Goal: Task Accomplishment & Management: Manage account settings

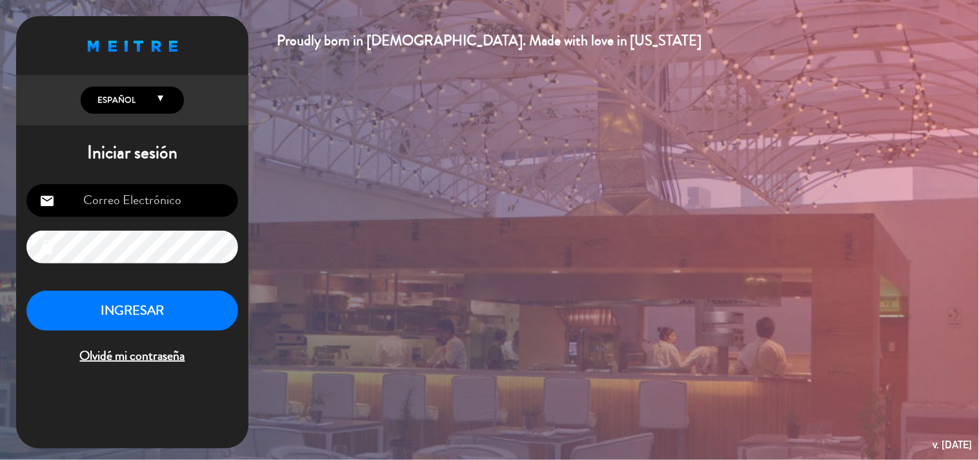
type input "[EMAIL_ADDRESS][DOMAIN_NAME]"
click at [176, 323] on button "INGRESAR" at bounding box center [132, 310] width 212 height 41
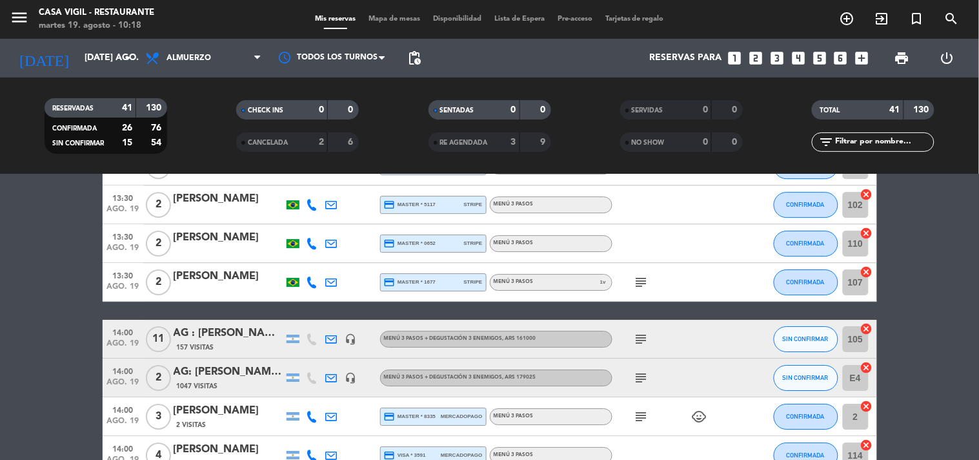
scroll to position [1171, 0]
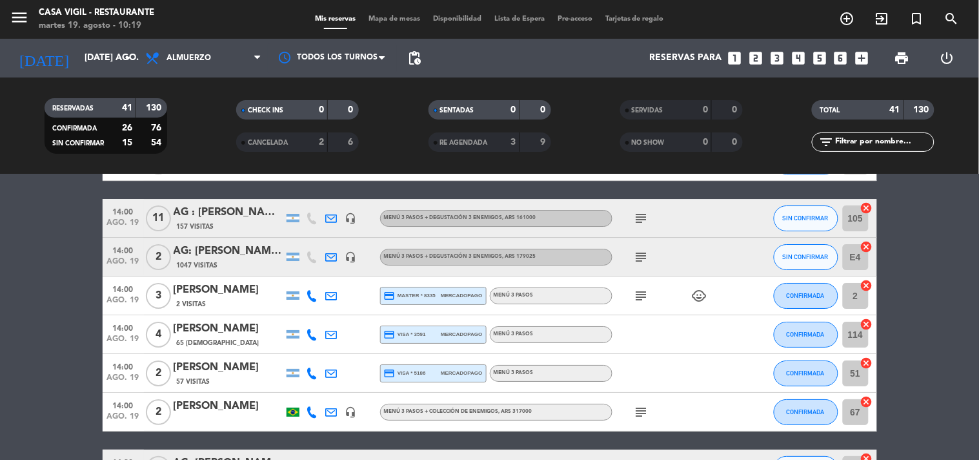
click at [640, 216] on icon "subject" at bounding box center [641, 217] width 15 height 15
click at [628, 261] on div "subject" at bounding box center [671, 257] width 116 height 38
click at [633, 255] on span "subject" at bounding box center [641, 256] width 19 height 15
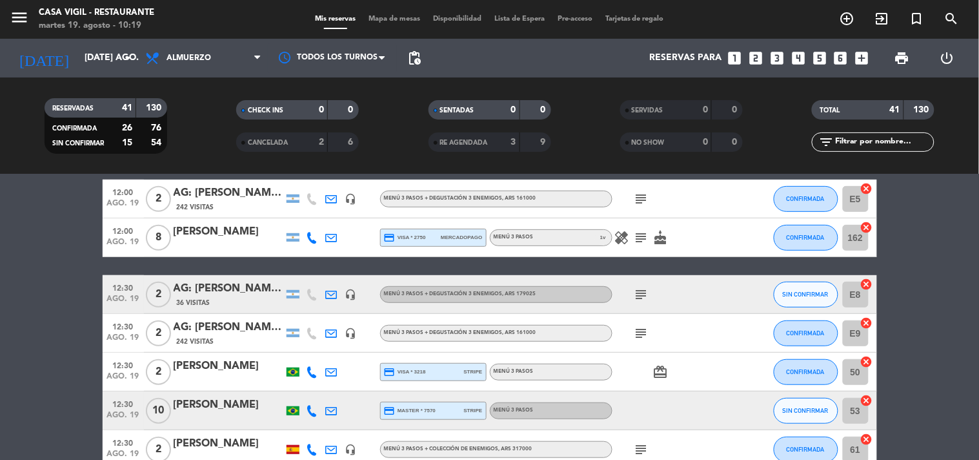
scroll to position [0, 0]
